Goal: Check status

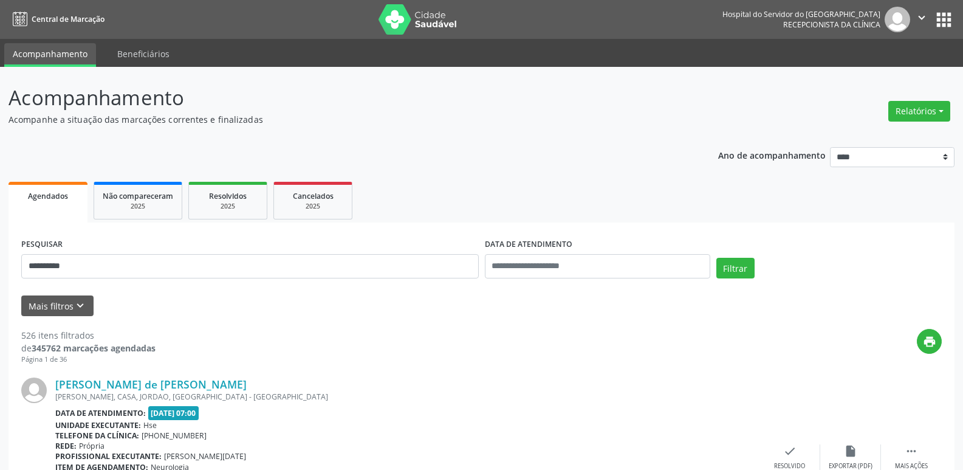
click at [26, 270] on input "**********" at bounding box center [249, 266] width 457 height 24
type input "**********"
click at [716, 258] on button "Filtrar" at bounding box center [735, 268] width 38 height 21
